Goal: Navigation & Orientation: Find specific page/section

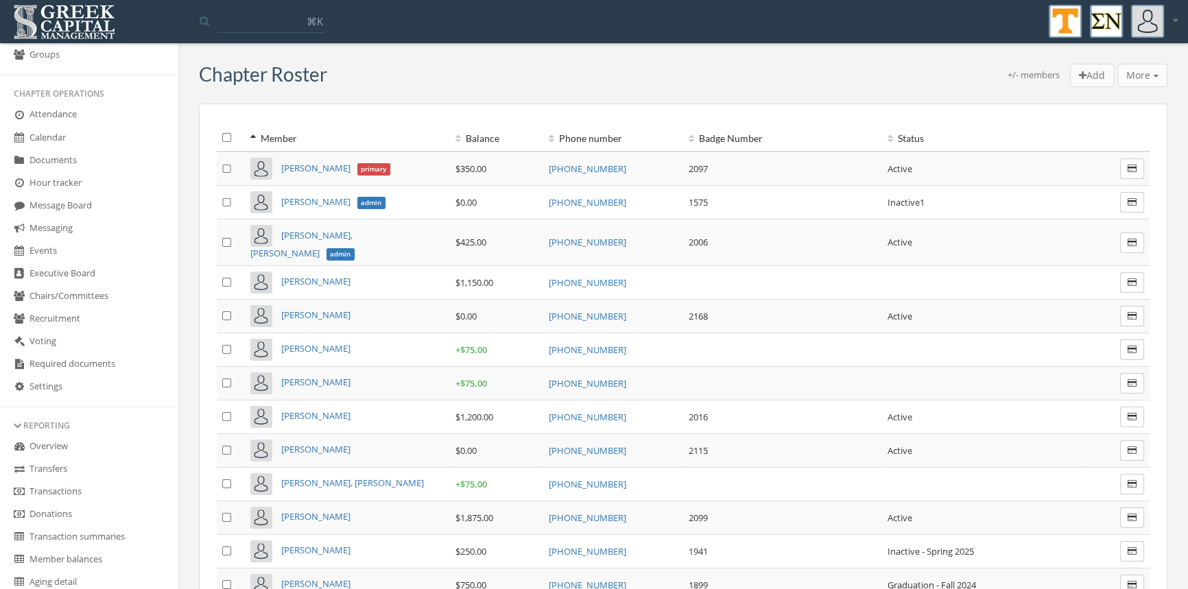
scroll to position [222, 0]
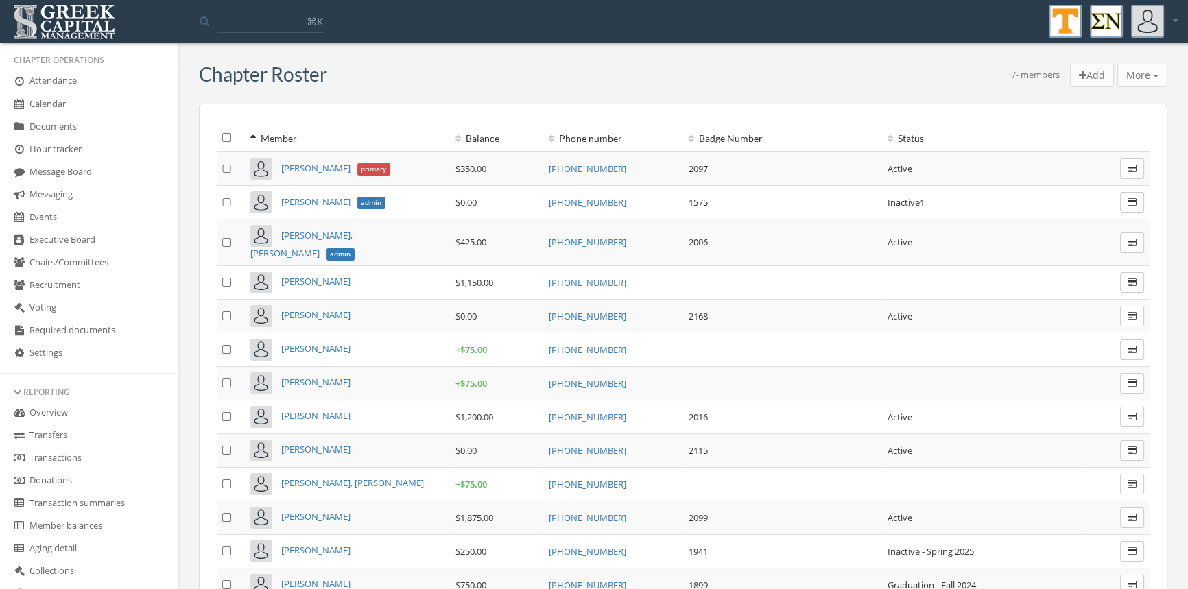
click at [81, 453] on link "Transactions" at bounding box center [89, 458] width 178 height 23
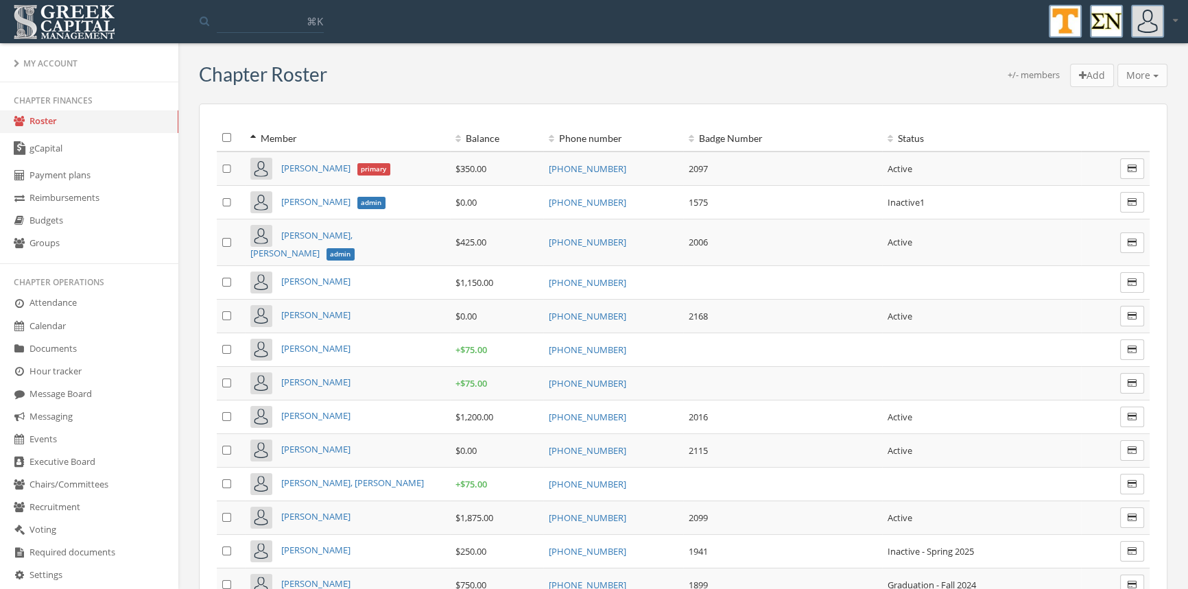
scroll to position [236, 0]
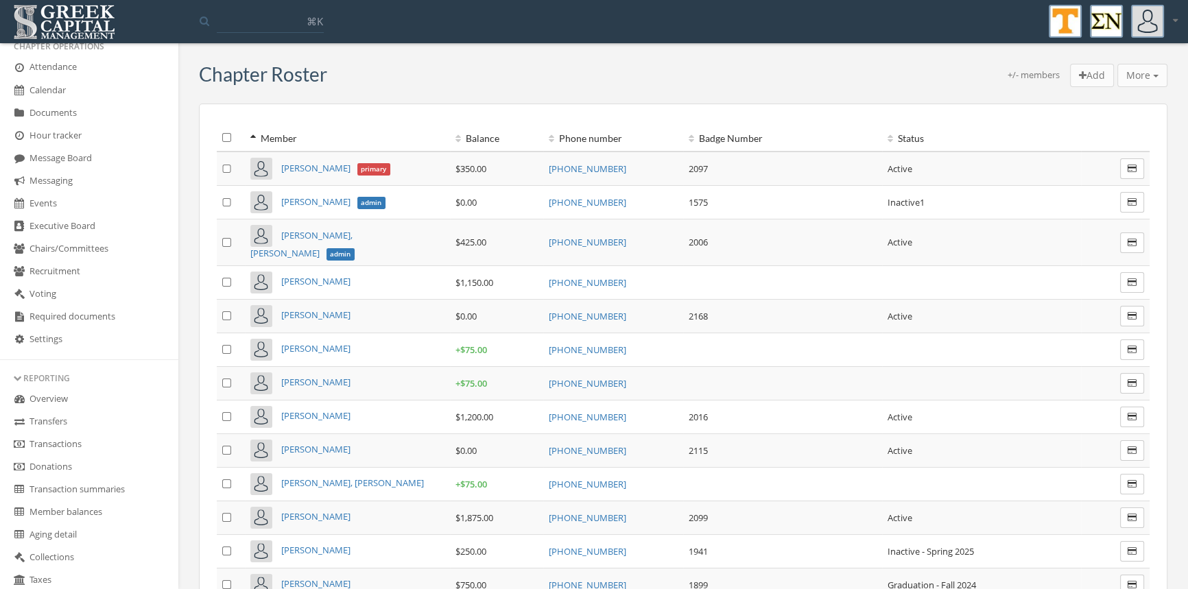
click at [69, 440] on link "Transactions" at bounding box center [89, 444] width 178 height 23
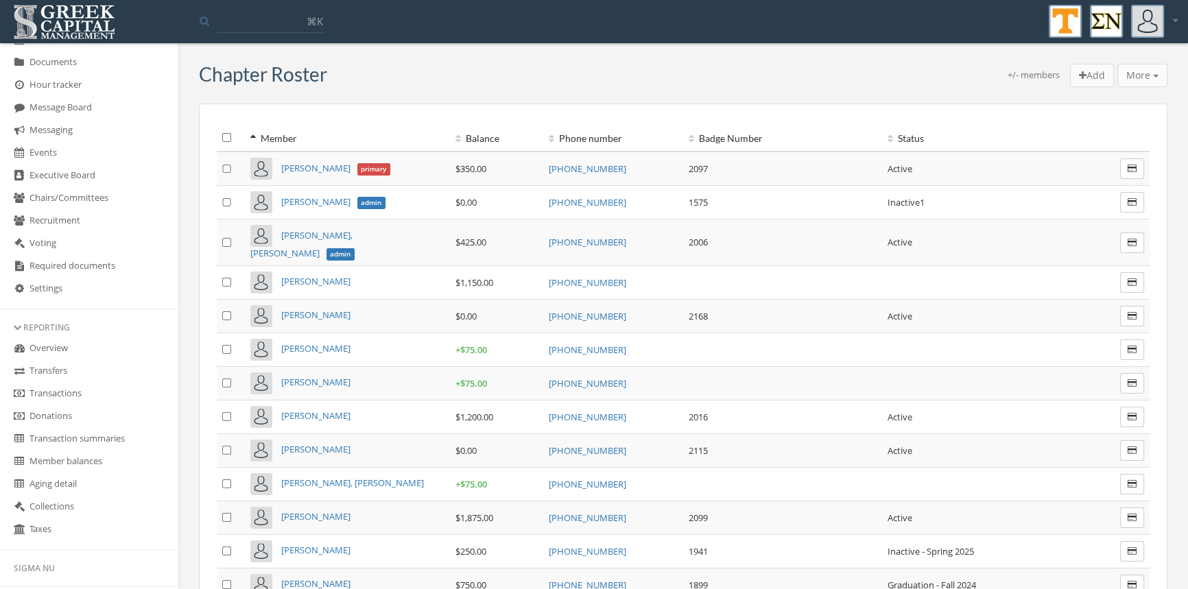
scroll to position [299, 0]
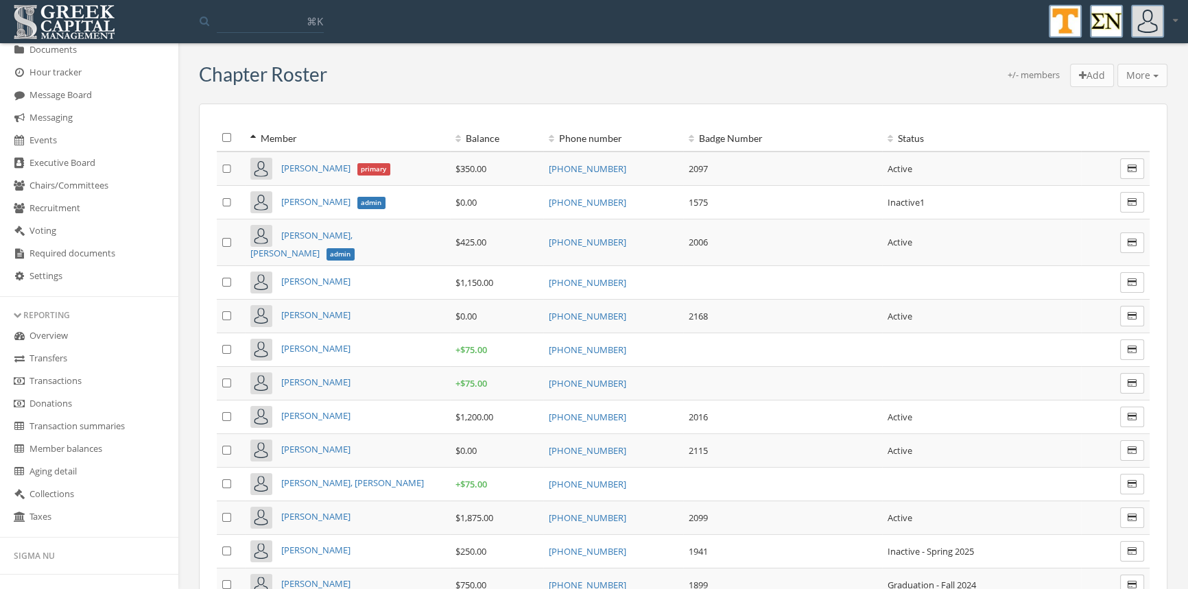
click at [75, 375] on link "Transactions" at bounding box center [89, 381] width 178 height 23
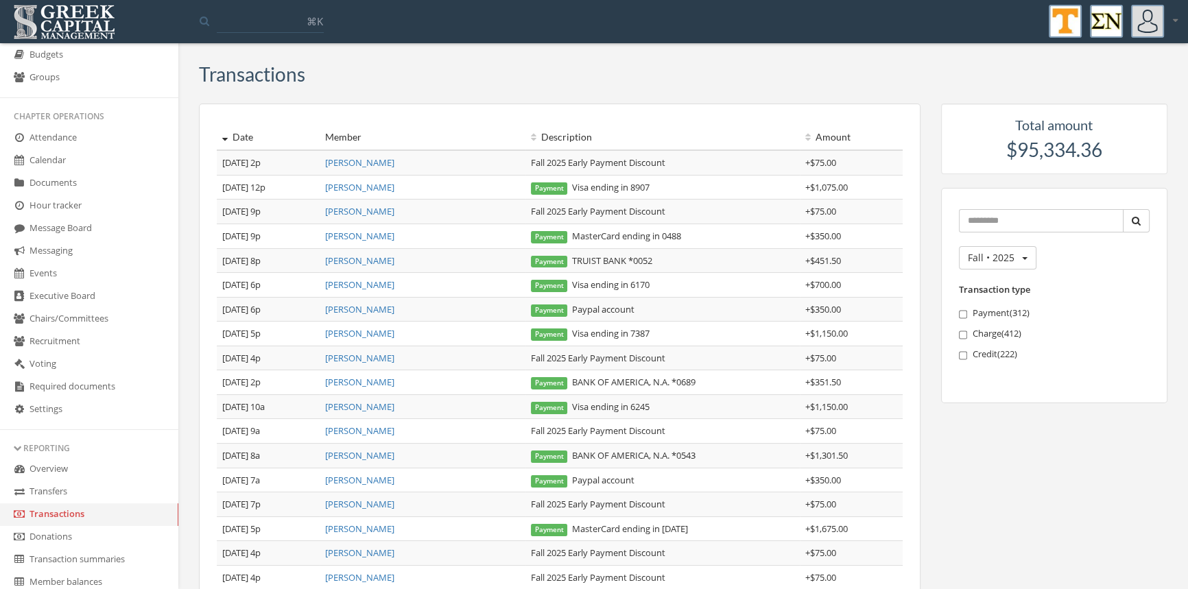
scroll to position [73, 0]
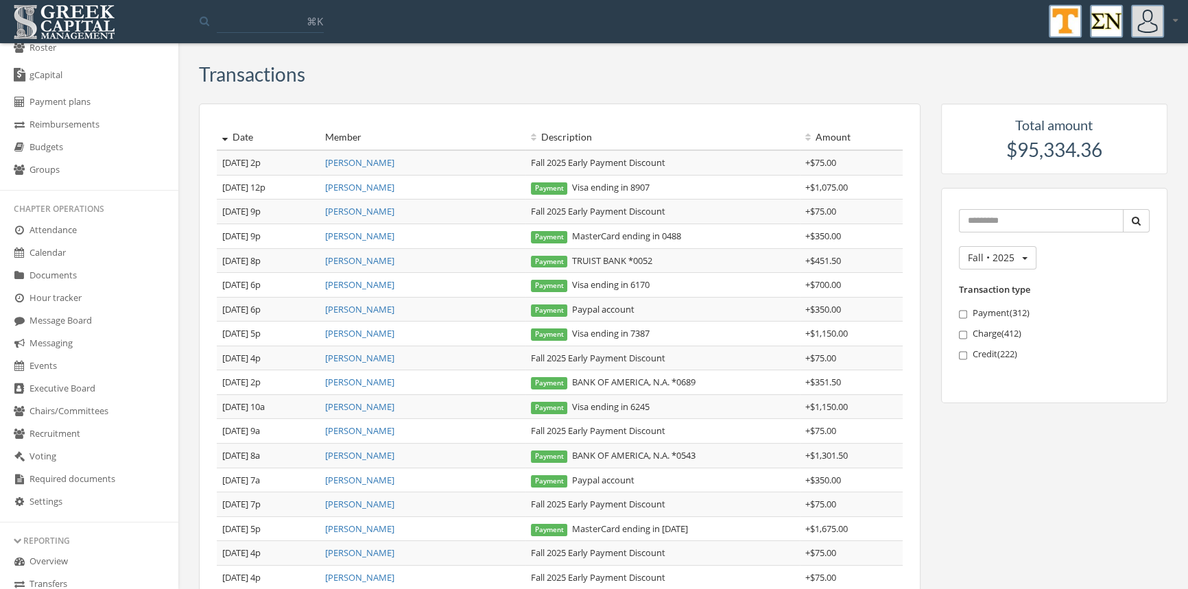
click at [54, 149] on link "Budgets" at bounding box center [89, 147] width 178 height 23
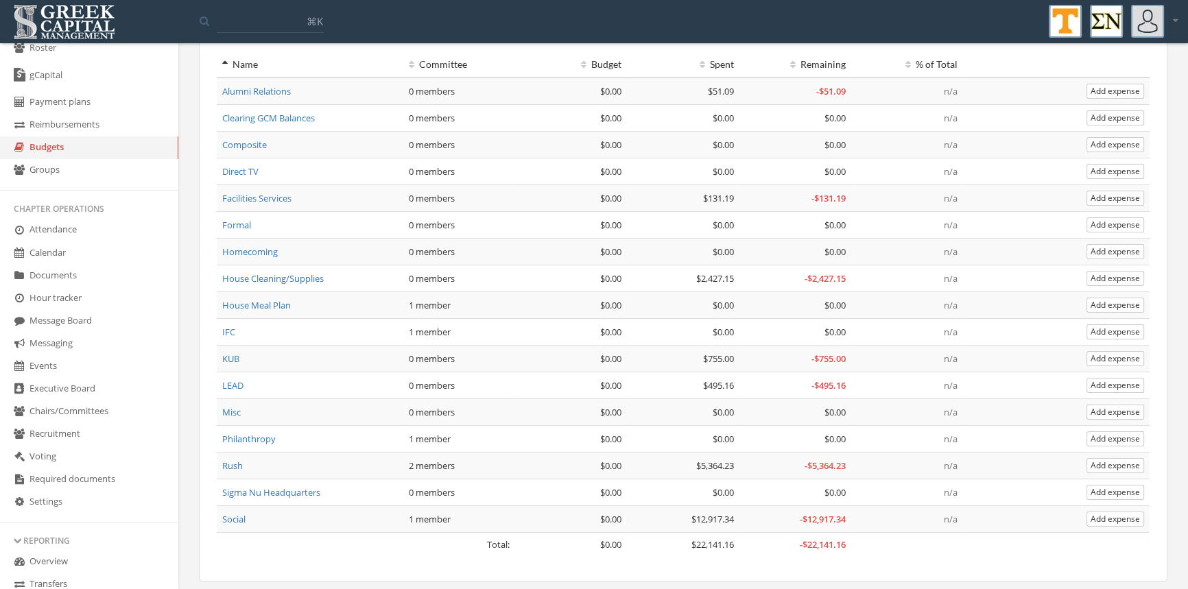
scroll to position [116, 0]
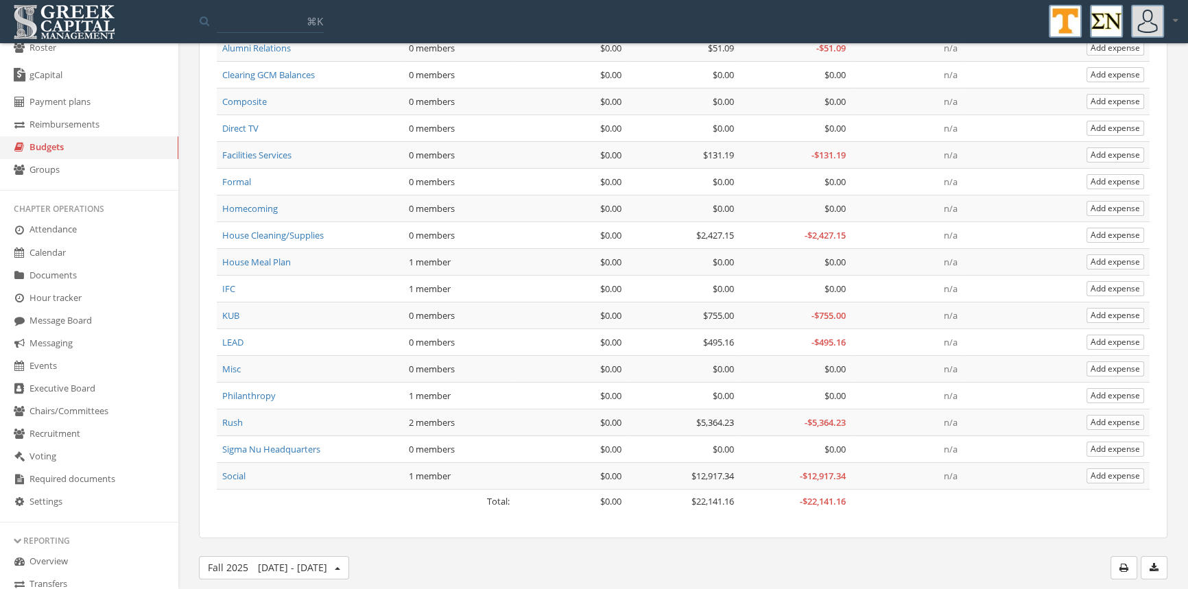
click at [241, 471] on link "Social" at bounding box center [233, 476] width 23 height 12
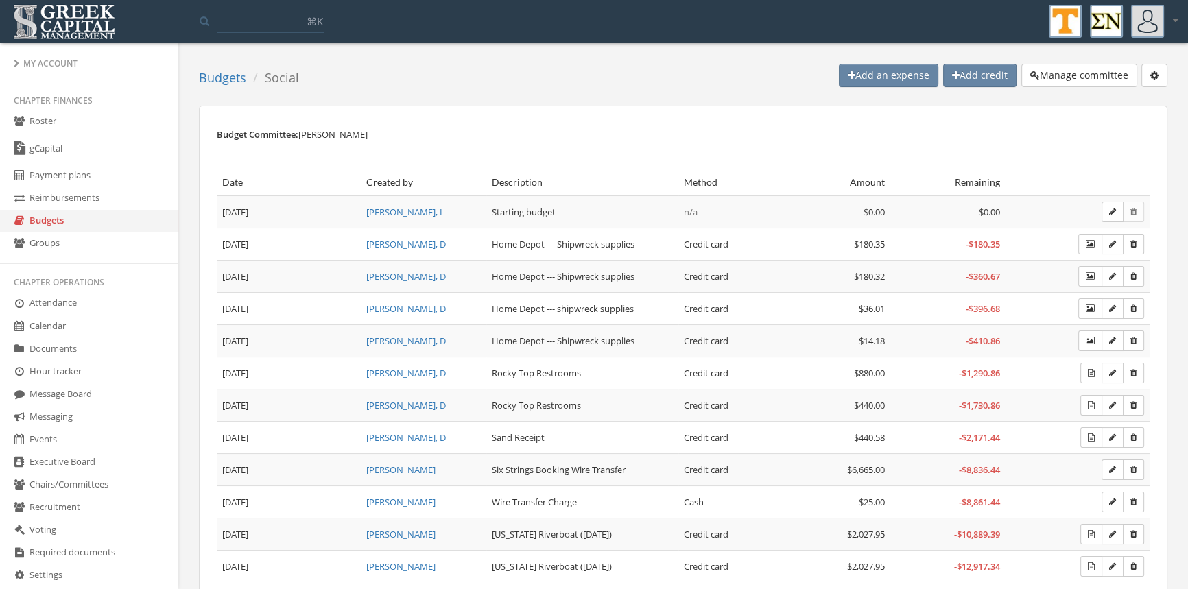
click at [36, 224] on link "Budgets" at bounding box center [89, 221] width 178 height 23
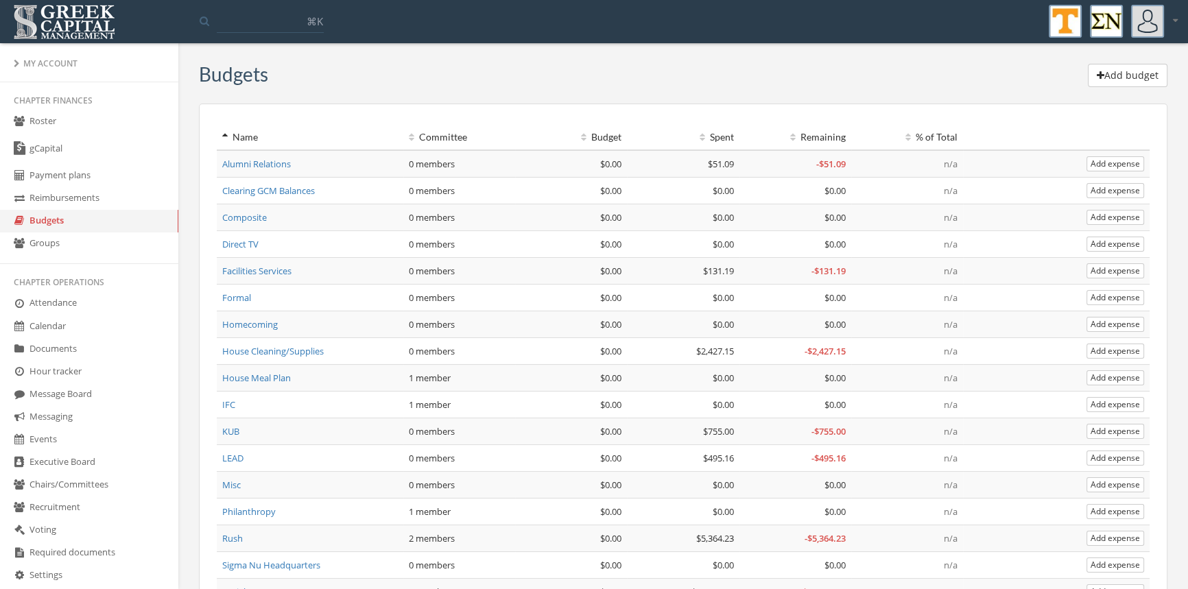
click at [291, 348] on link "House Cleaning/Supplies" at bounding box center [272, 351] width 101 height 12
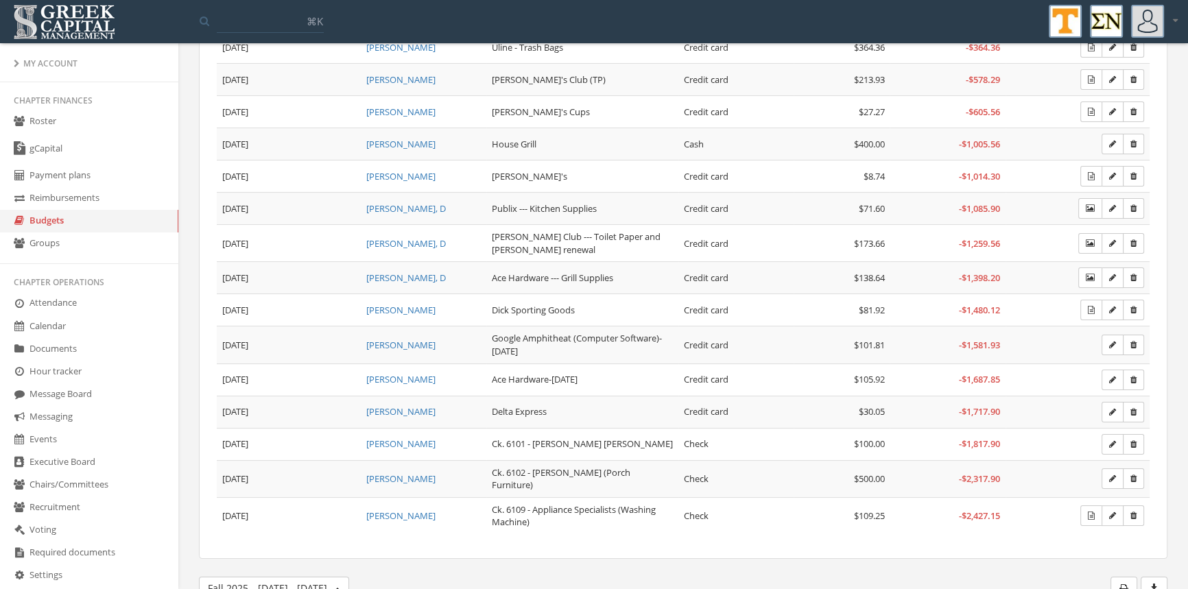
scroll to position [198, 0]
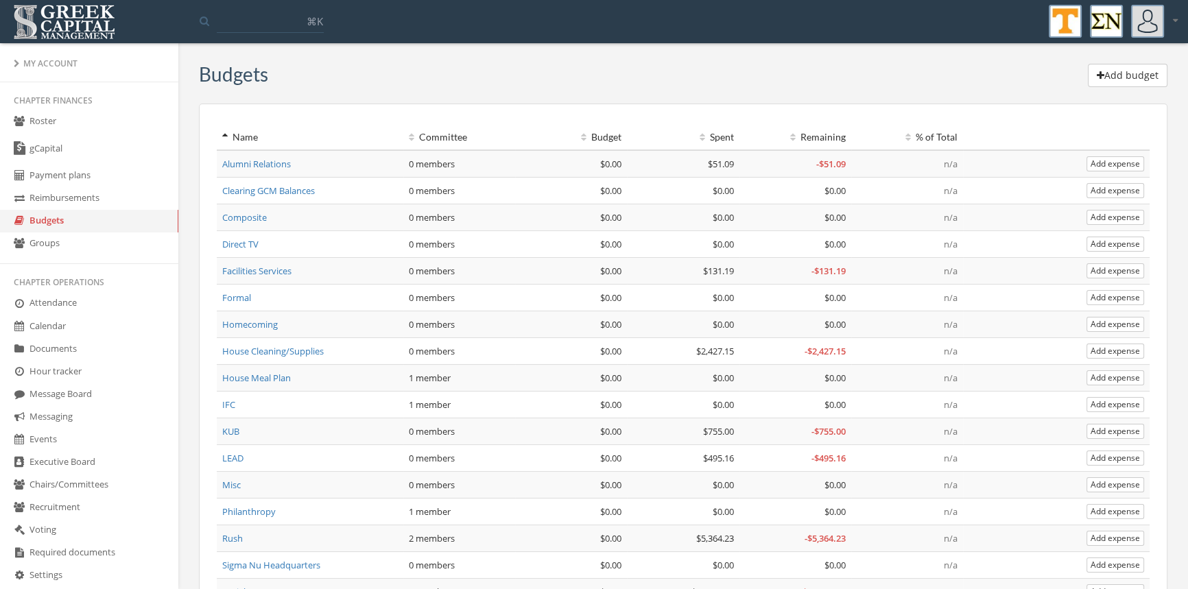
click at [239, 455] on link "LEAD" at bounding box center [232, 458] width 21 height 12
click at [314, 348] on link "House Cleaning/Supplies" at bounding box center [272, 351] width 101 height 12
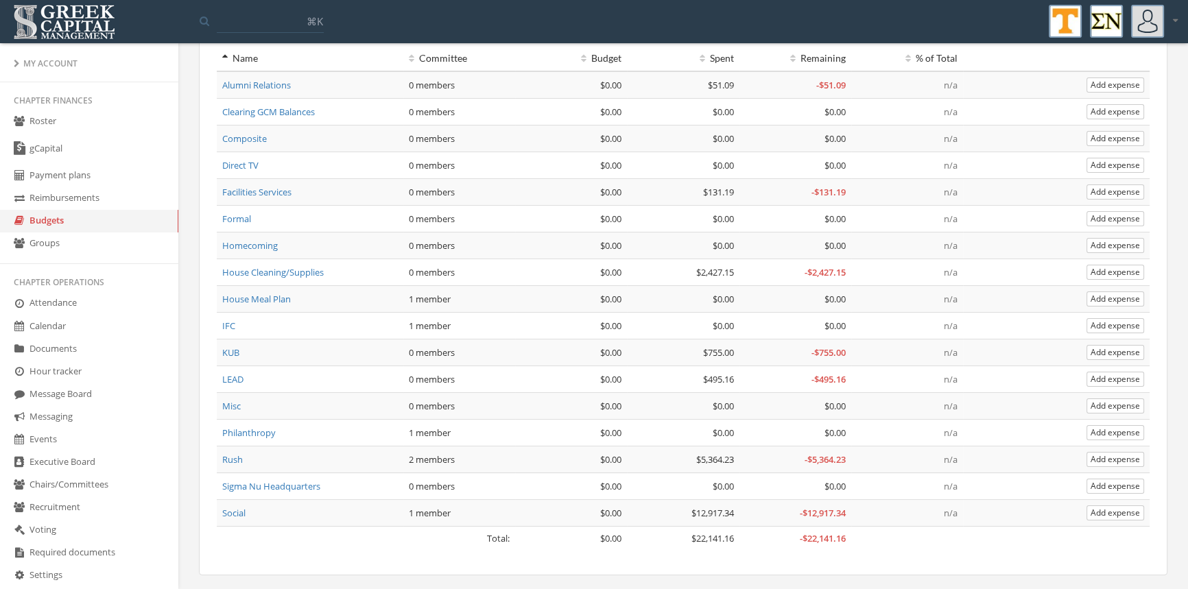
scroll to position [116, 0]
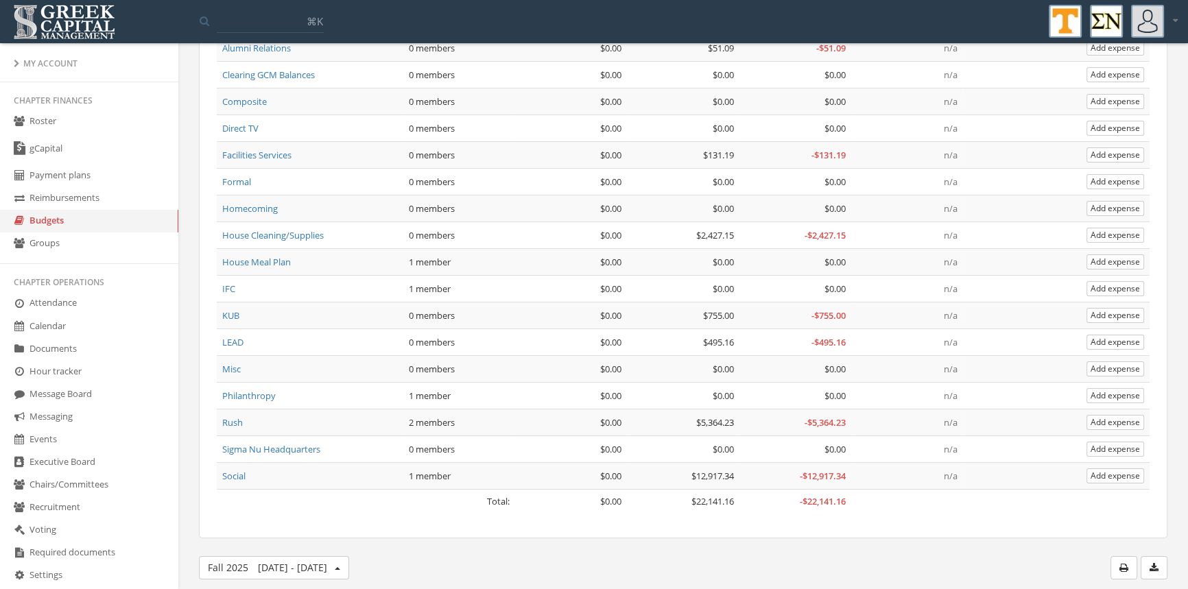
click at [235, 418] on link "Rush" at bounding box center [232, 422] width 21 height 12
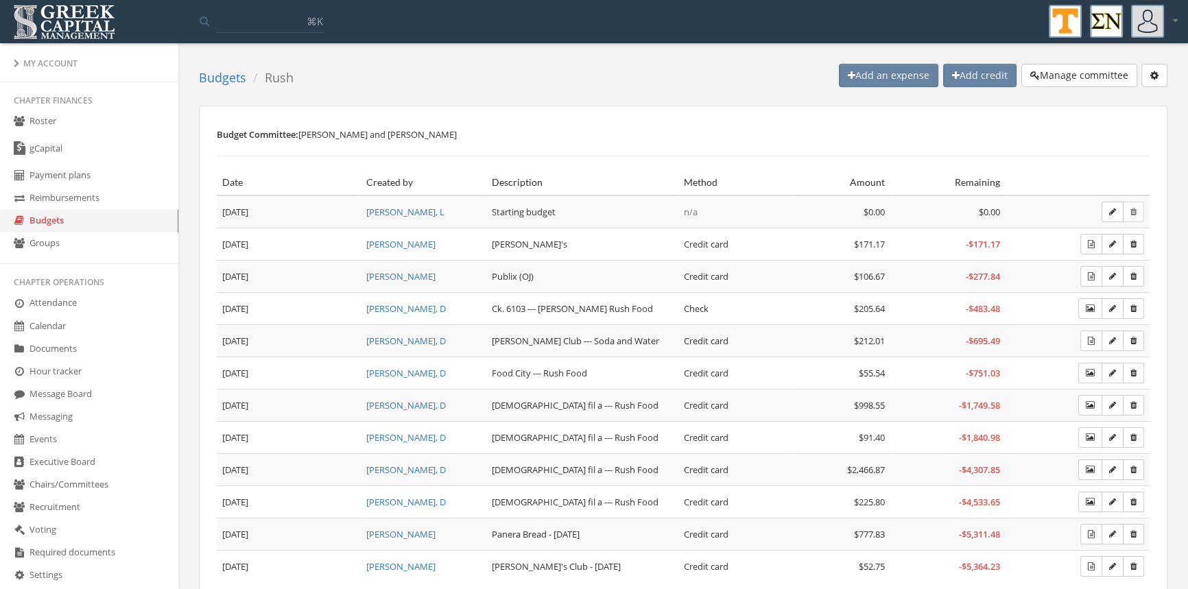
scroll to position [56, 0]
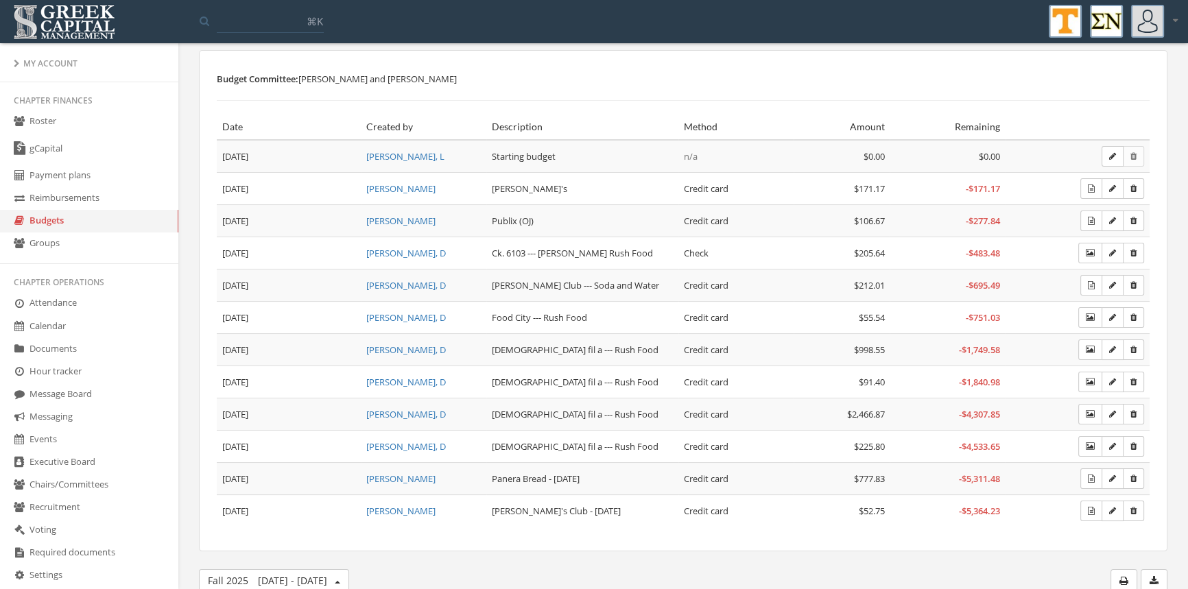
click at [1084, 250] on div at bounding box center [1090, 253] width 24 height 21
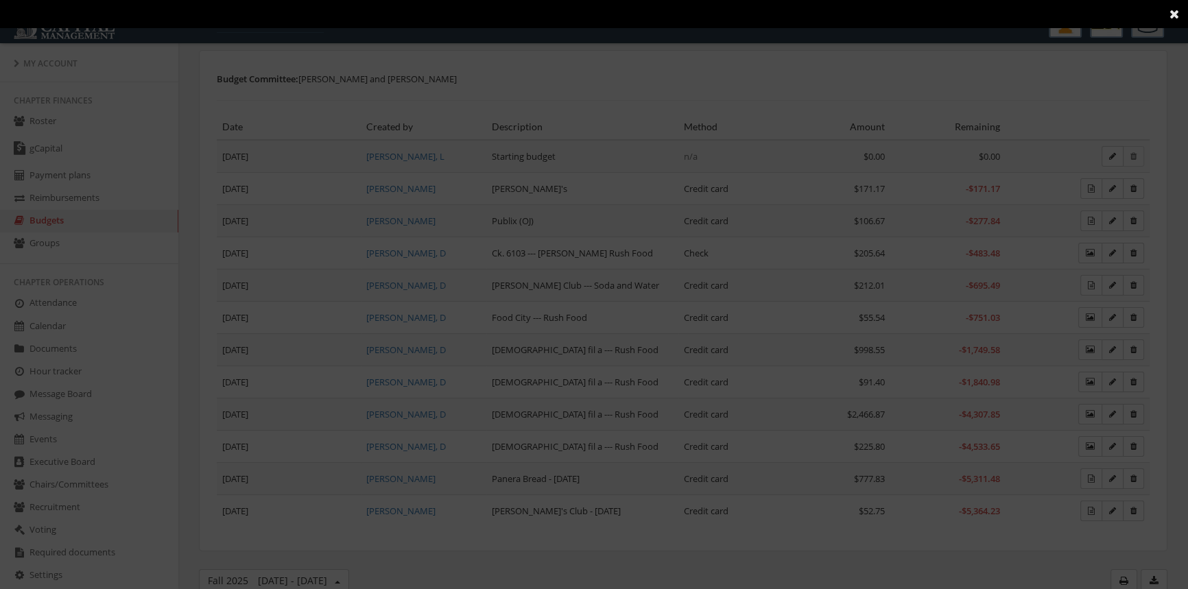
scroll to position [409, 0]
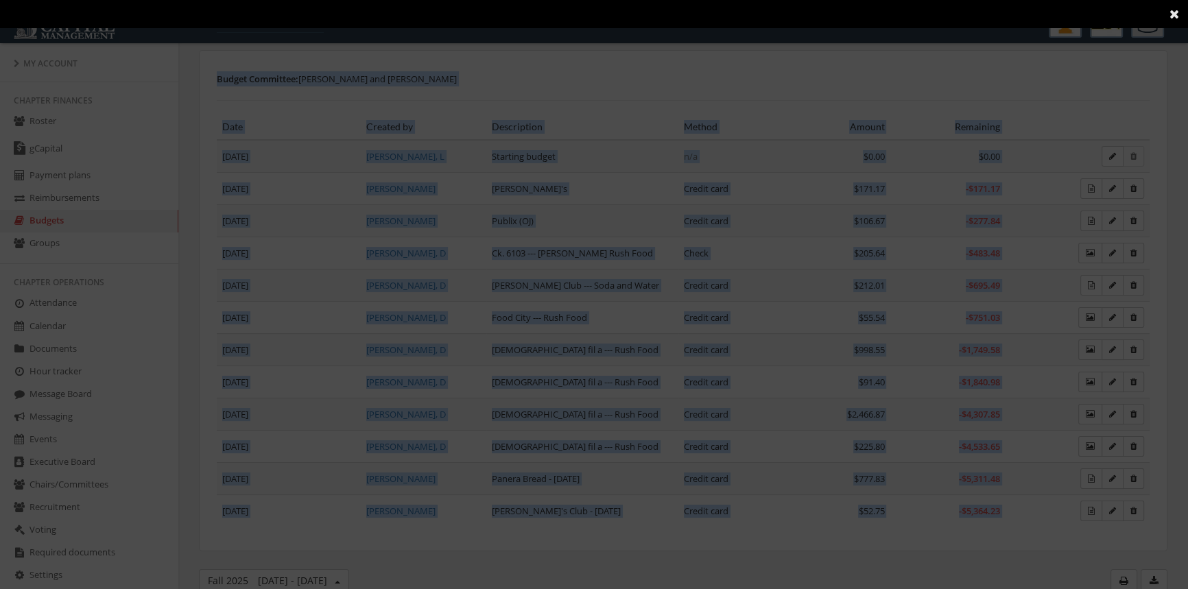
drag, startPoint x: 1175, startPoint y: 277, endPoint x: 1196, endPoint y: -10, distance: 288.1
click at [1188, 0] on html "My account Logout Toggle search ⌘K My account Logout My Account Chapter finance…" at bounding box center [594, 238] width 1188 height 589
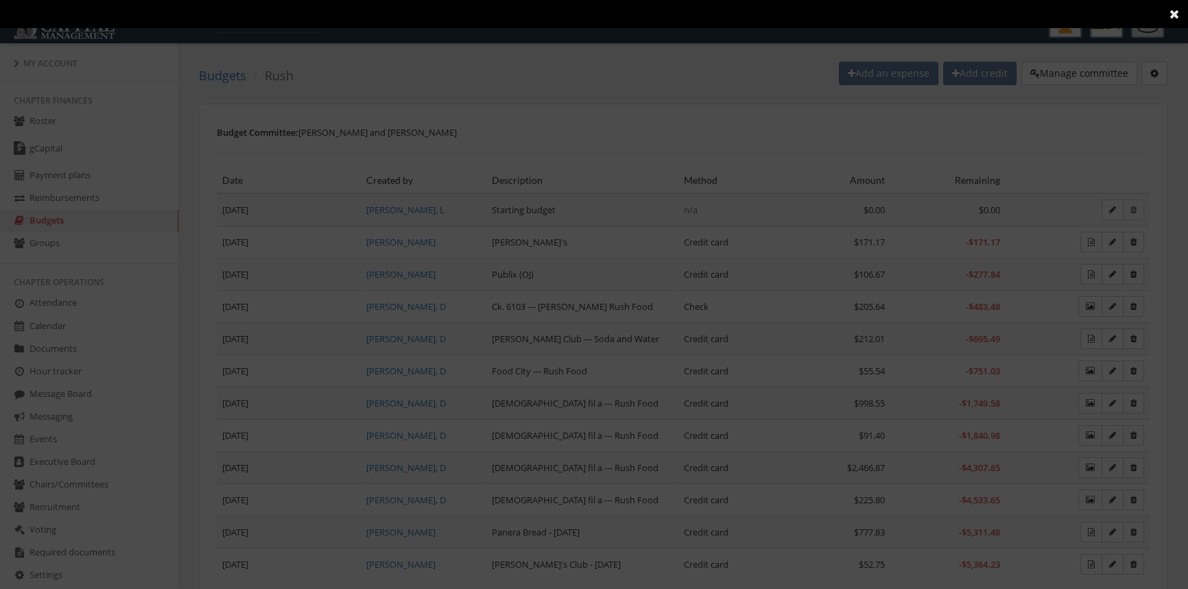
click at [1175, 14] on icon at bounding box center [1174, 14] width 10 height 12
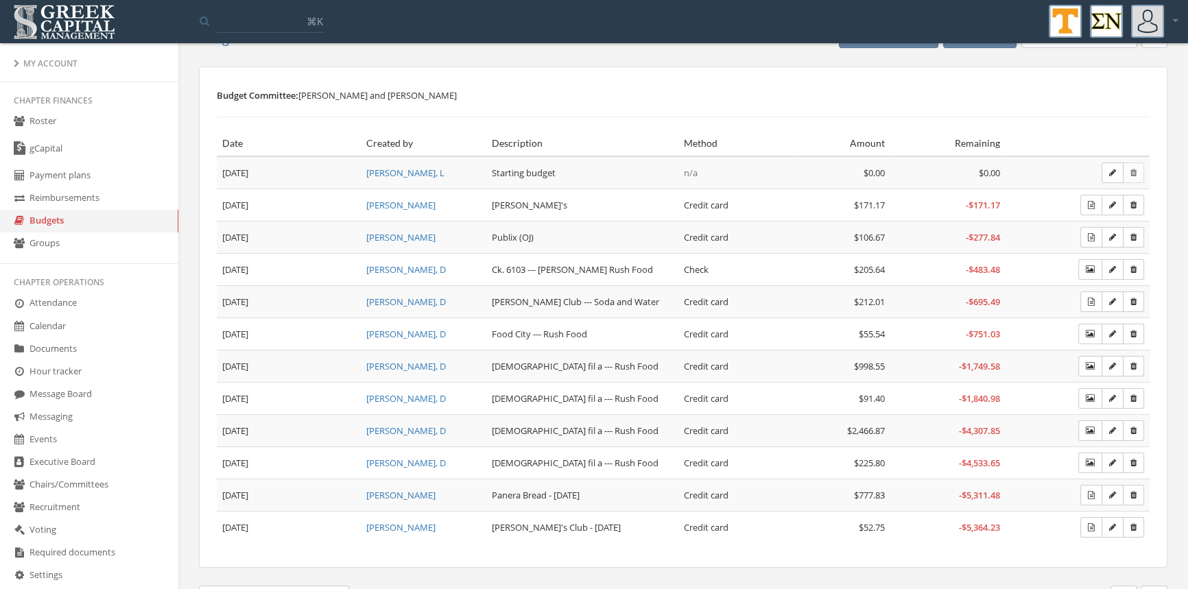
scroll to position [56, 0]
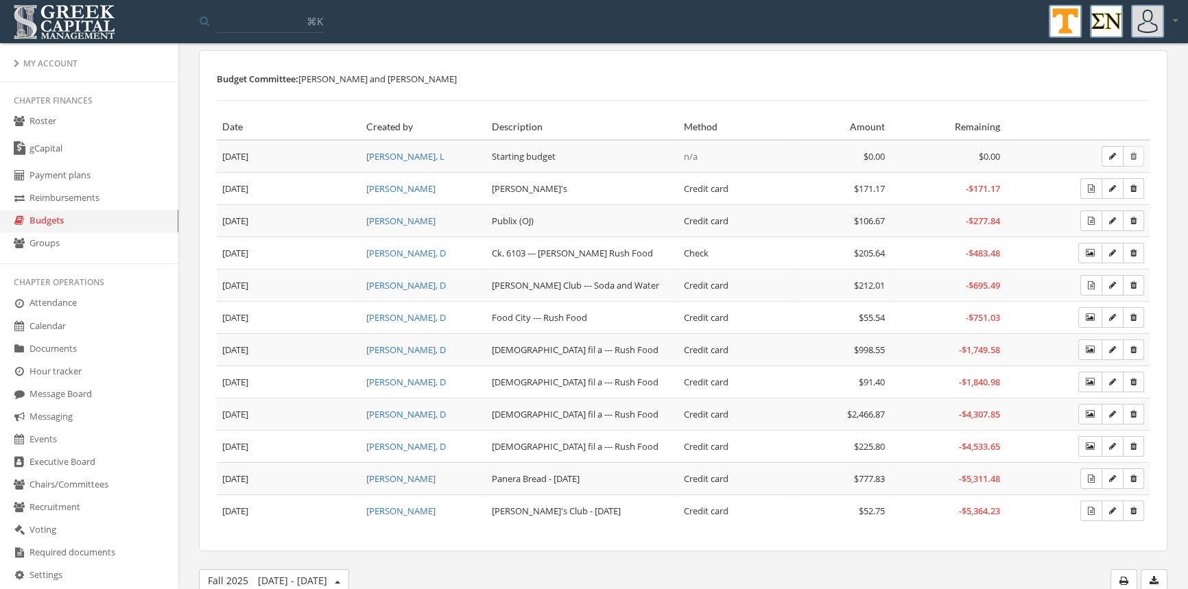
click at [36, 117] on link "Roster" at bounding box center [89, 121] width 178 height 23
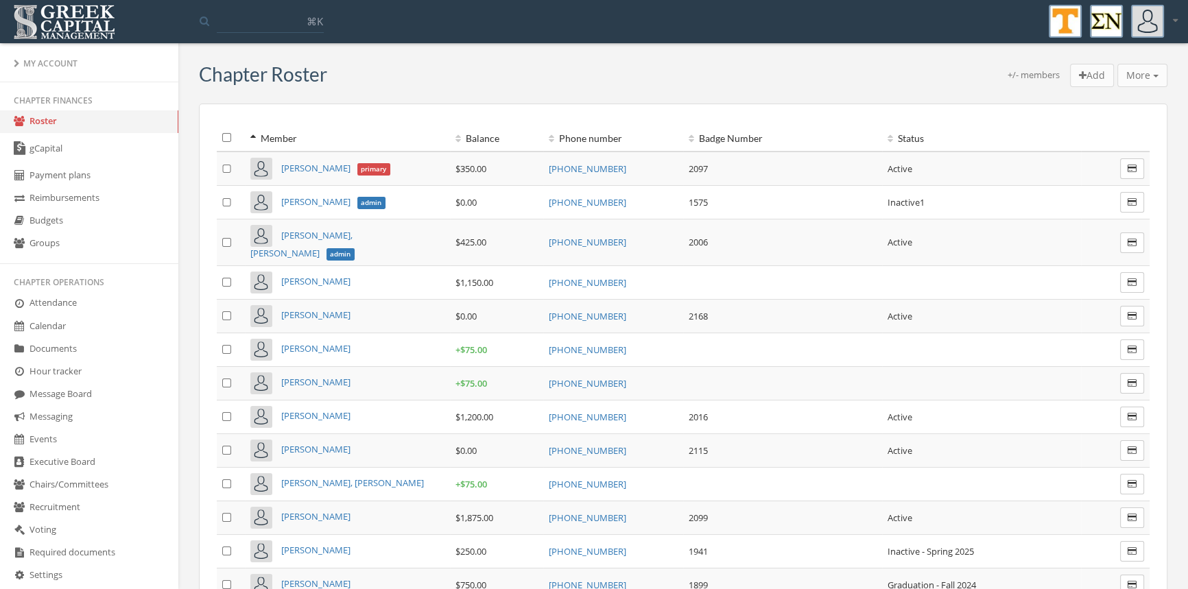
click at [54, 217] on link "Budgets" at bounding box center [89, 221] width 178 height 23
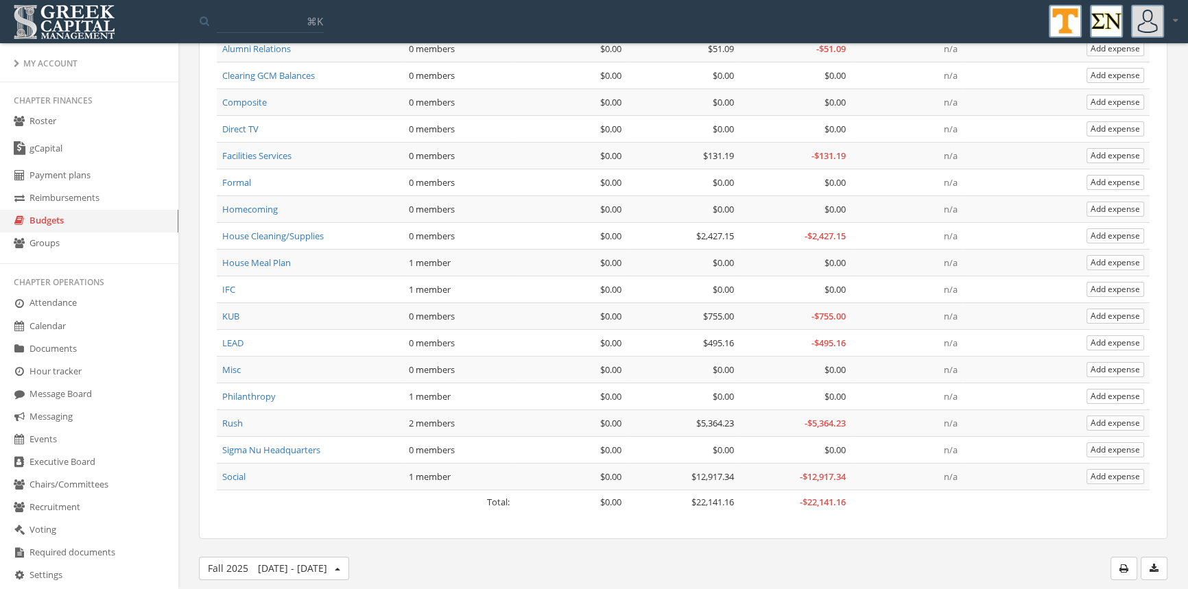
scroll to position [116, 0]
